Goal: Information Seeking & Learning: Learn about a topic

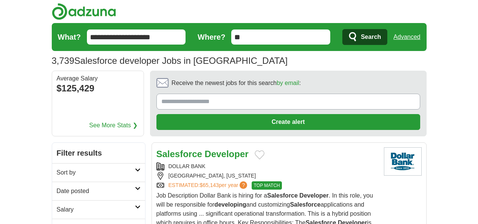
click at [103, 187] on h2 "Date posted" at bounding box center [96, 191] width 78 height 9
click at [135, 187] on icon at bounding box center [138, 189] width 6 height 4
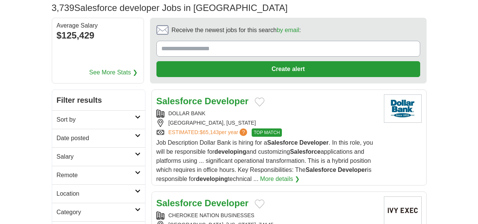
scroll to position [70, 0]
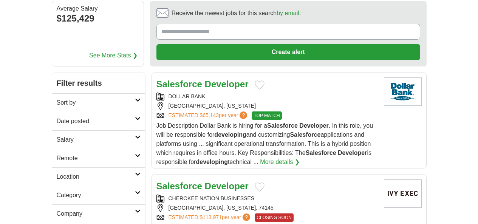
click at [79, 117] on h2 "Date posted" at bounding box center [96, 121] width 78 height 9
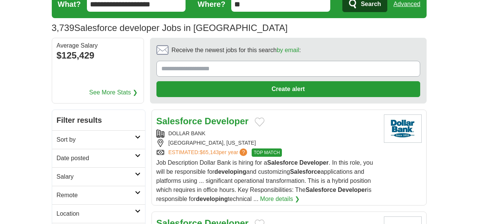
scroll to position [39, 0]
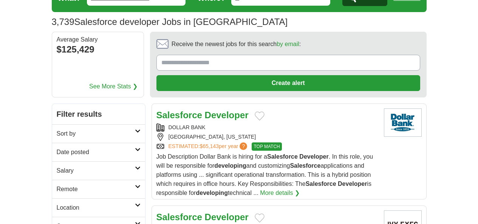
click at [114, 143] on link "Date posted" at bounding box center [98, 152] width 93 height 19
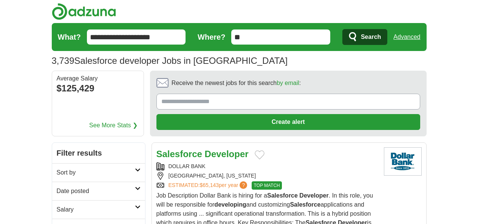
click at [103, 182] on link "Date posted" at bounding box center [98, 191] width 93 height 19
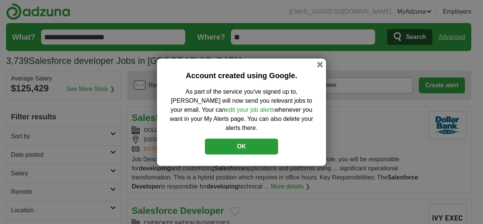
click at [229, 147] on button "OK" at bounding box center [241, 147] width 73 height 16
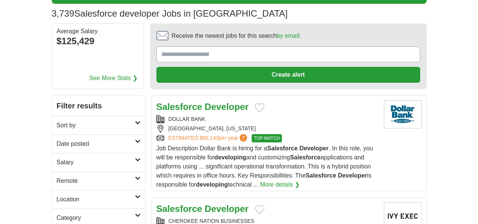
scroll to position [48, 0]
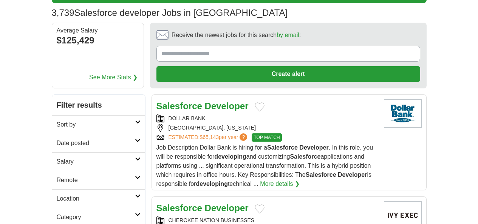
click at [91, 139] on h2 "Date posted" at bounding box center [96, 143] width 78 height 9
click at [57, 157] on link "Last 24 hours" at bounding box center [99, 161] width 84 height 9
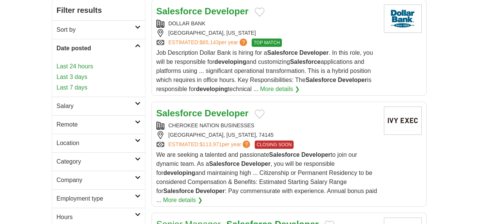
scroll to position [144, 0]
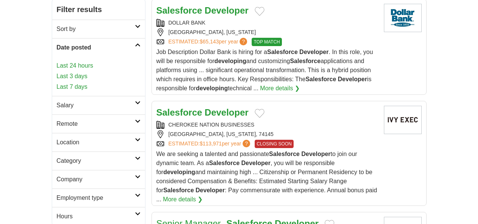
click at [57, 119] on h2 "Remote" at bounding box center [96, 123] width 78 height 9
click at [57, 139] on link "Remote jobs" at bounding box center [74, 142] width 34 height 6
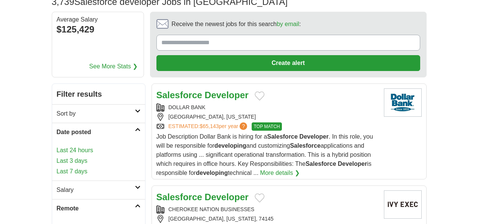
scroll to position [78, 0]
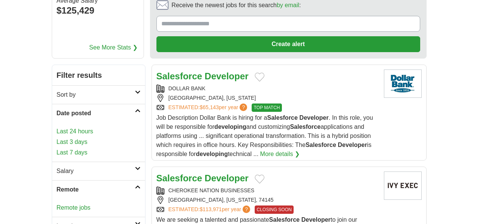
click at [57, 127] on link "Last 24 hours" at bounding box center [99, 131] width 84 height 9
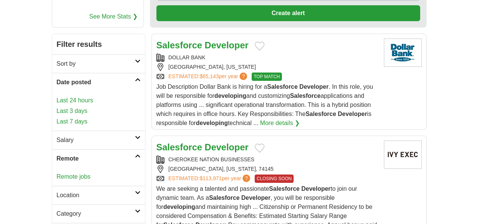
scroll to position [111, 0]
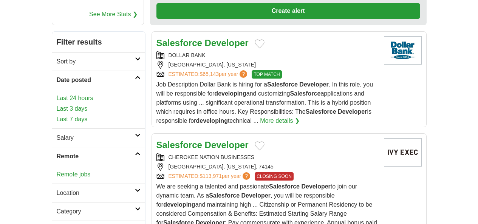
click at [57, 171] on link "Remote jobs" at bounding box center [74, 174] width 34 height 6
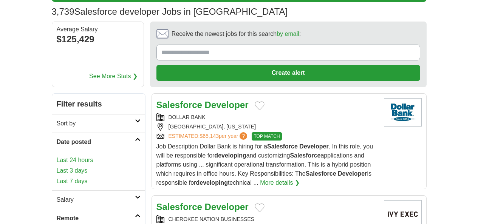
scroll to position [0, 0]
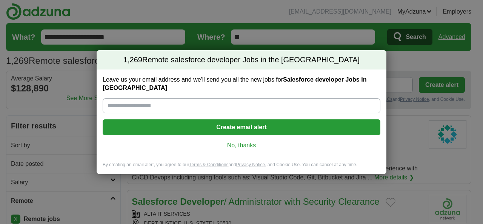
click at [247, 141] on link "No, thanks" at bounding box center [242, 145] width 266 height 8
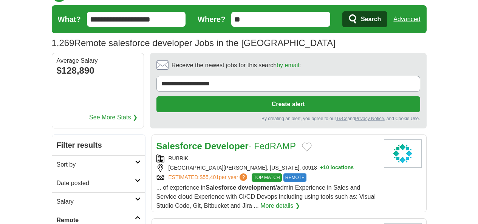
scroll to position [49, 0]
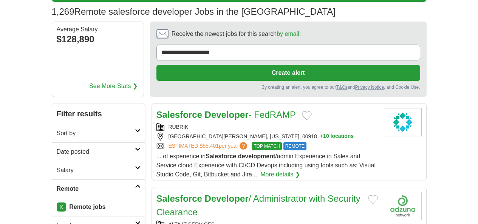
click at [57, 147] on h2 "Date posted" at bounding box center [96, 151] width 78 height 9
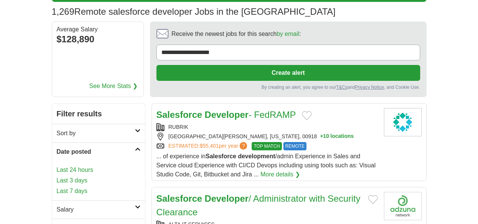
click at [57, 165] on link "Last 24 hours" at bounding box center [99, 169] width 84 height 9
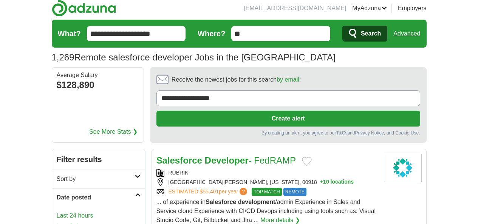
scroll to position [0, 0]
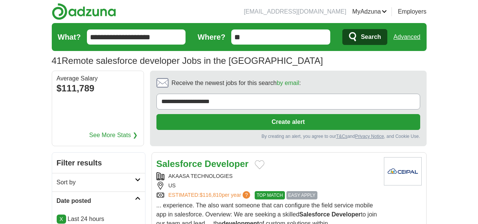
click at [205, 159] on strong "Developer" at bounding box center [227, 164] width 44 height 10
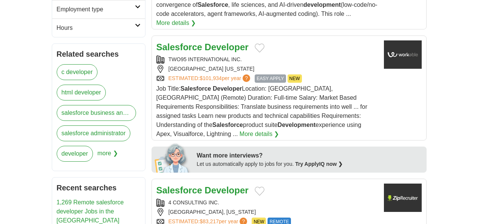
scroll to position [339, 0]
click at [156, 185] on strong "Salesforce" at bounding box center [179, 190] width 46 height 10
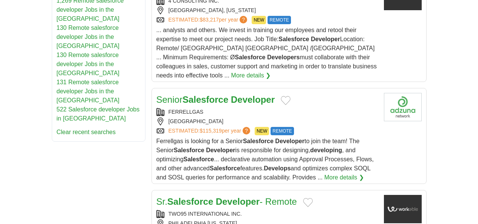
scroll to position [541, 0]
click at [231, 210] on div "TWO95 INTERNATIONAL INC." at bounding box center [266, 214] width 221 height 8
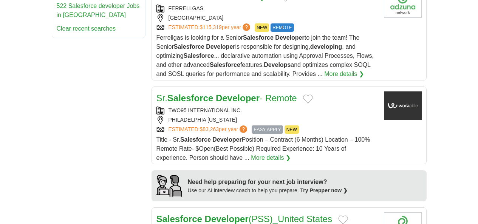
scroll to position [653, 0]
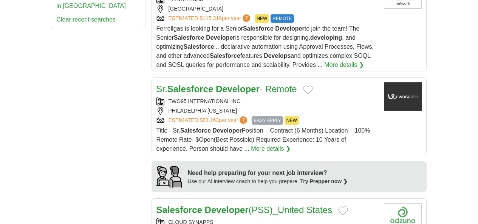
click at [211, 218] on div "CLOUD SYNAPPS" at bounding box center [266, 222] width 221 height 8
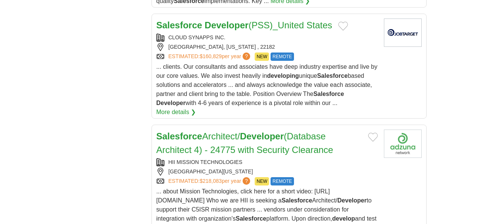
scroll to position [941, 0]
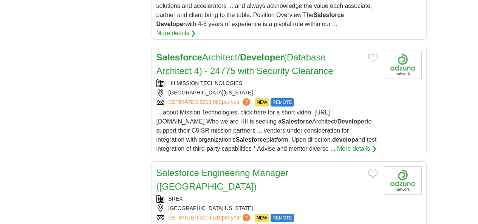
scroll to position [1019, 0]
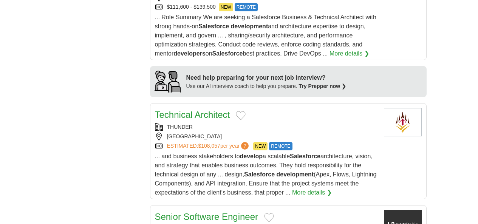
scroll to position [821, 0]
drag, startPoint x: 174, startPoint y: 42, endPoint x: 165, endPoint y: 45, distance: 9.6
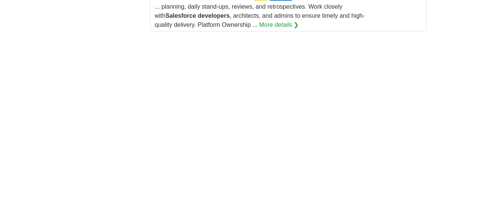
scroll to position [1365, 0]
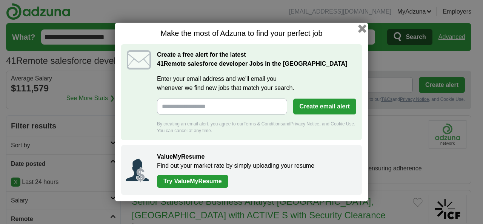
click at [363, 29] on button "button" at bounding box center [362, 29] width 8 height 8
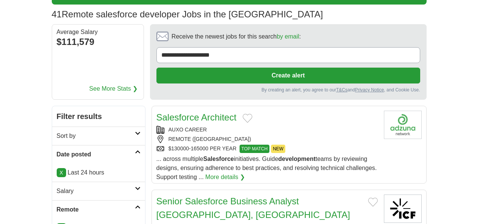
scroll to position [46, 0]
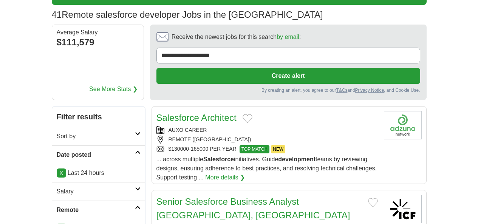
click at [188, 113] on link "Salesforce Architect" at bounding box center [196, 118] width 80 height 10
